Goal: Navigation & Orientation: Find specific page/section

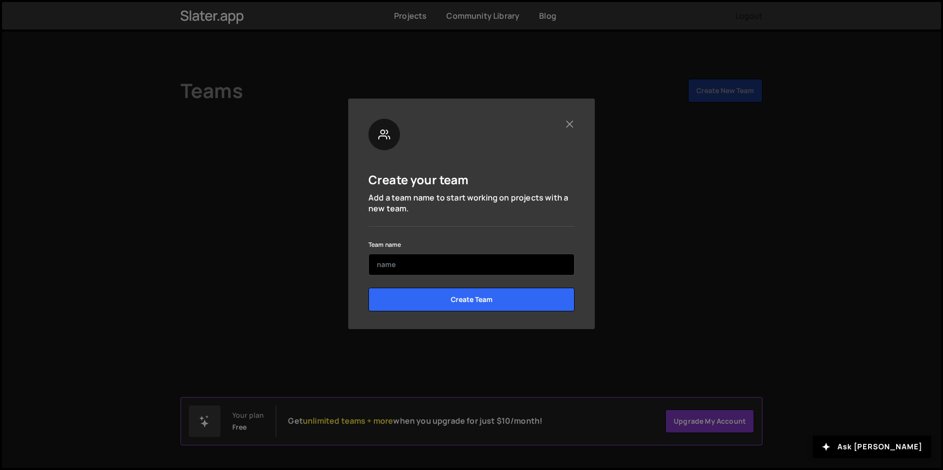
click at [402, 262] on input "text" at bounding box center [471, 265] width 206 height 22
click at [569, 127] on button "Close" at bounding box center [569, 124] width 10 height 10
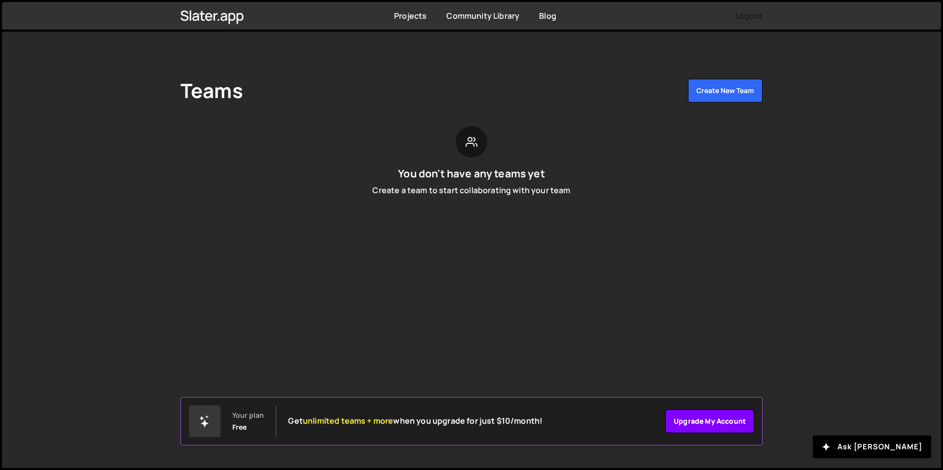
click at [697, 431] on link "Upgrade my account" at bounding box center [709, 422] width 89 height 24
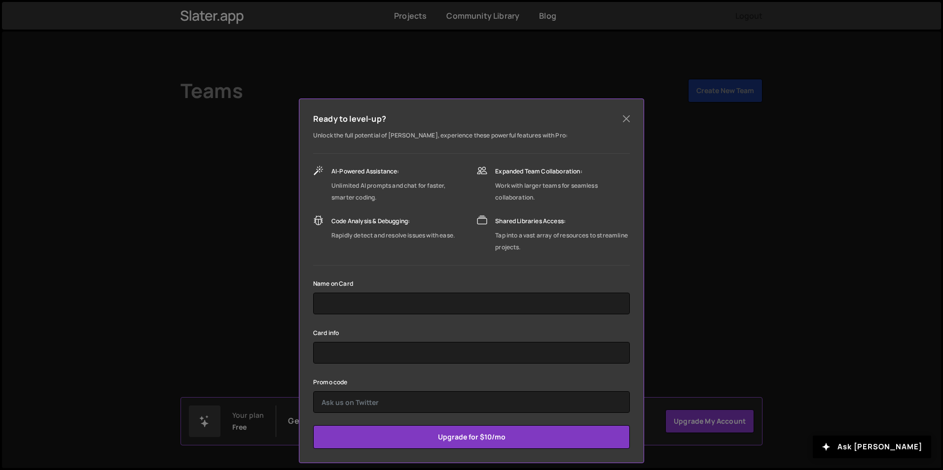
click at [763, 236] on div "Ready to level-up? Unlock the full potential of Slater, experience these powerf…" at bounding box center [471, 235] width 943 height 470
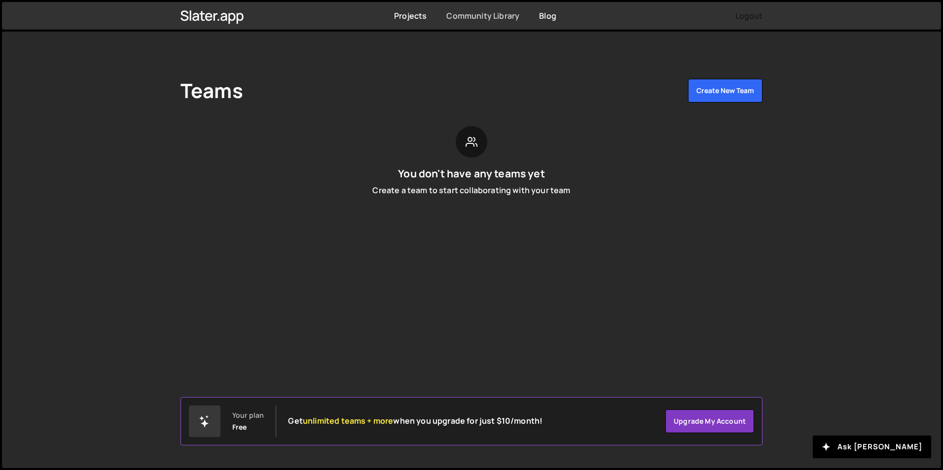
click at [516, 16] on link "Community Library" at bounding box center [482, 15] width 73 height 11
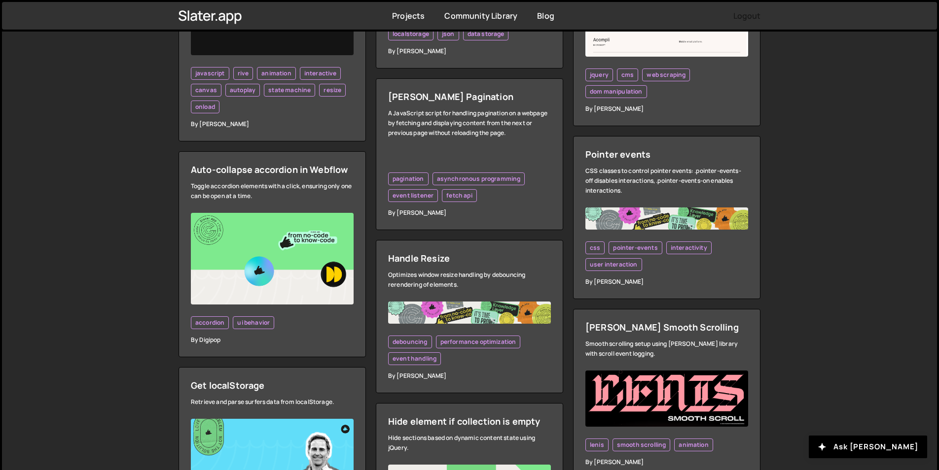
scroll to position [1331, 0]
